Goal: Task Accomplishment & Management: Use online tool/utility

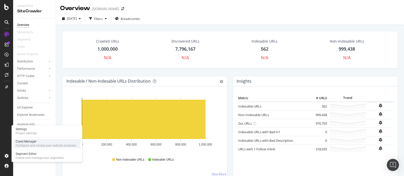
click at [30, 142] on div "Crawl Manager" at bounding box center [46, 142] width 60 height 4
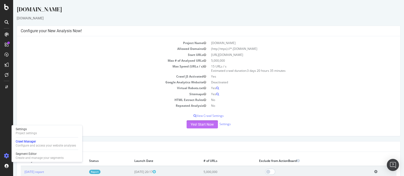
click at [199, 125] on button "Yes! Start Now" at bounding box center [202, 125] width 31 height 8
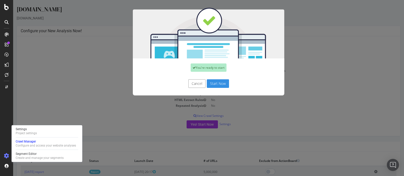
click at [214, 83] on button "Start Now" at bounding box center [218, 84] width 22 height 9
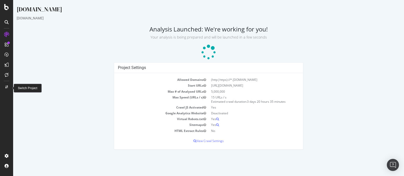
click at [9, 88] on div at bounding box center [7, 87] width 12 height 8
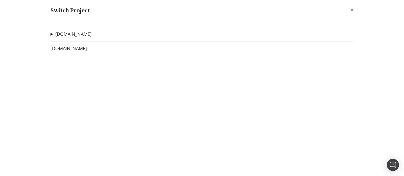
click at [78, 35] on link "[DOMAIN_NAME]" at bounding box center [73, 34] width 36 height 5
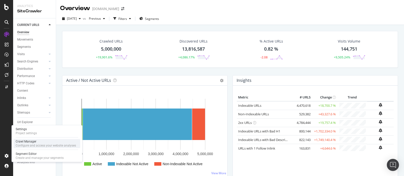
click at [40, 141] on div "Crawl Manager" at bounding box center [46, 142] width 60 height 4
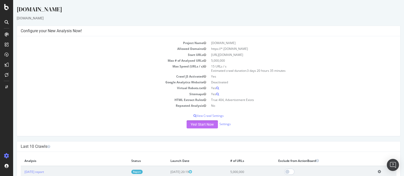
click at [206, 125] on button "Yes! Start Now" at bounding box center [202, 125] width 31 height 8
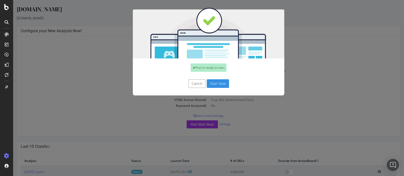
click at [219, 85] on button "Start Now" at bounding box center [218, 84] width 22 height 9
